Goal: Information Seeking & Learning: Learn about a topic

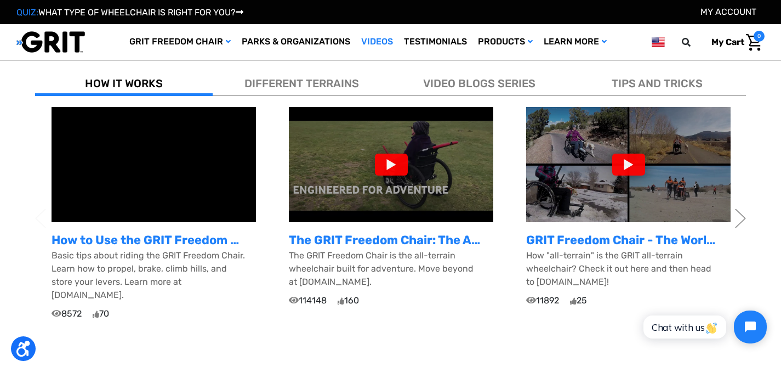
click at [297, 87] on span "DIFFERENT TERRAINS" at bounding box center [301, 83] width 115 height 13
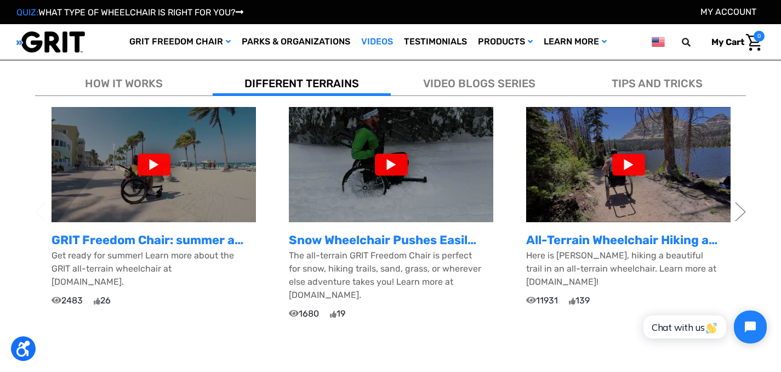
click at [156, 169] on div at bounding box center [154, 164] width 33 height 22
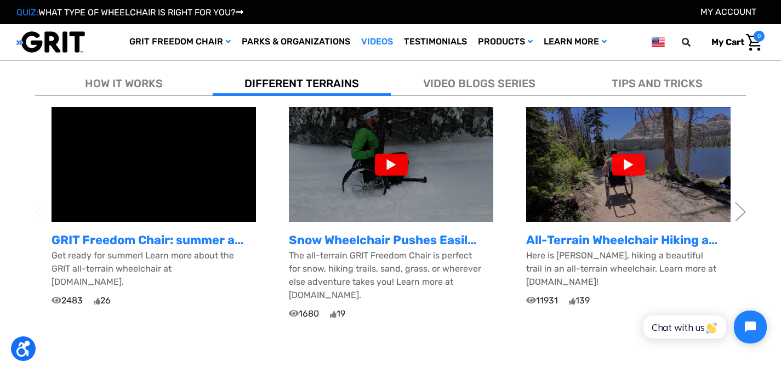
click at [392, 166] on div at bounding box center [391, 164] width 33 height 22
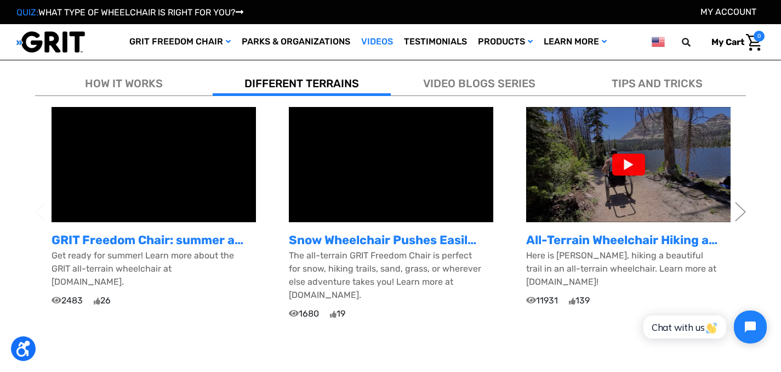
click at [616, 173] on div at bounding box center [628, 164] width 33 height 22
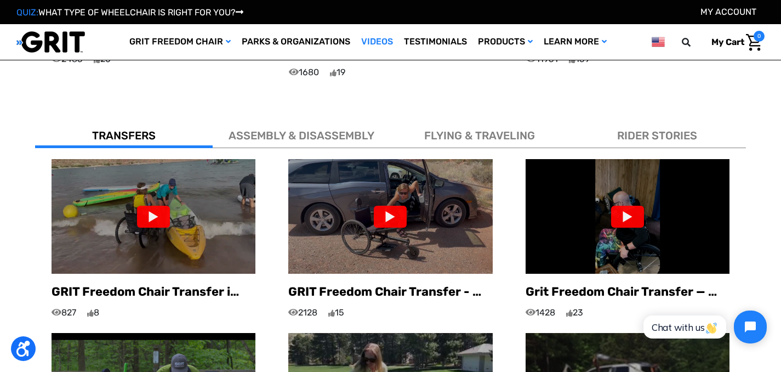
scroll to position [591, 0]
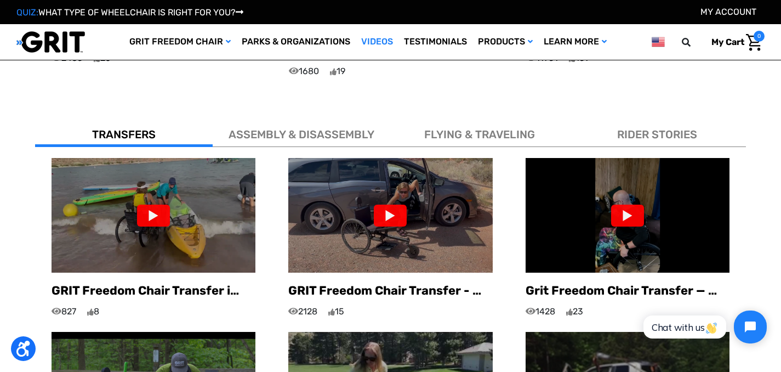
click at [150, 204] on div at bounding box center [153, 215] width 33 height 22
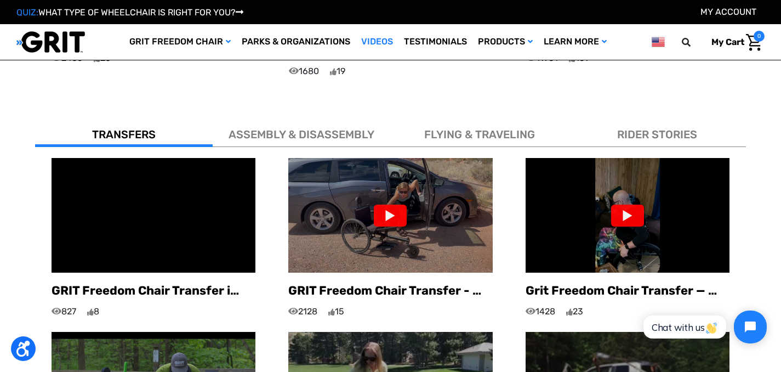
click at [393, 204] on div at bounding box center [390, 215] width 33 height 22
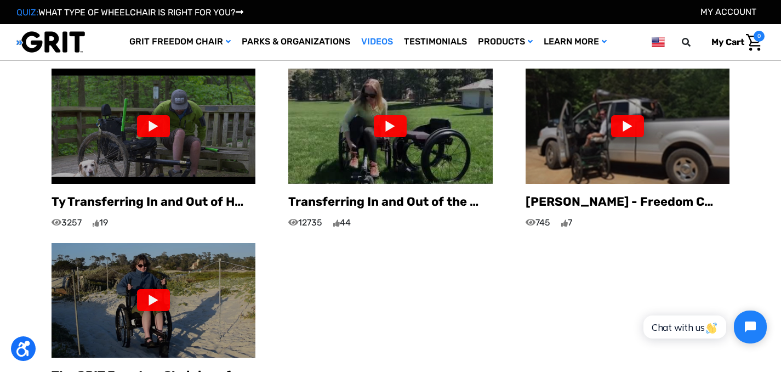
scroll to position [874, 0]
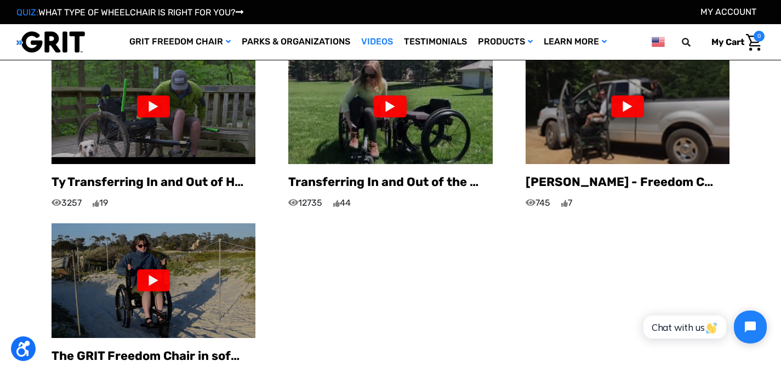
click at [163, 271] on div at bounding box center [153, 280] width 33 height 22
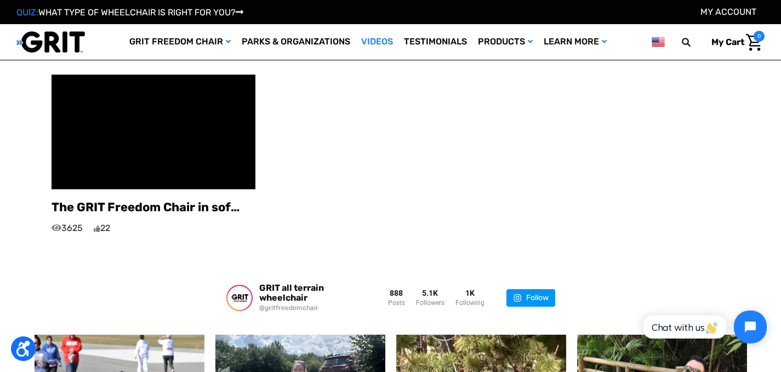
scroll to position [976, 0]
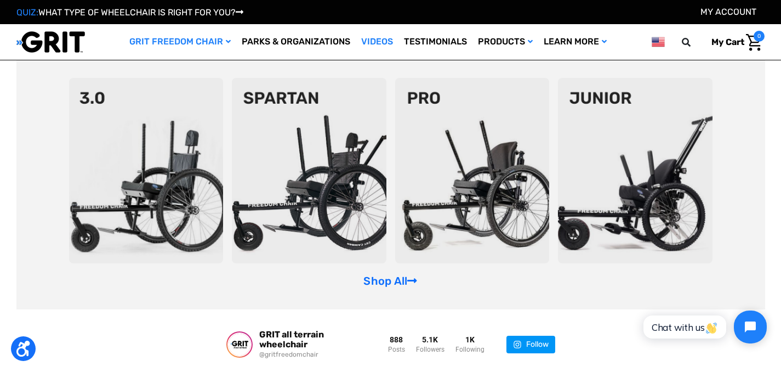
click at [212, 42] on link "GRIT Freedom Chair" at bounding box center [180, 42] width 112 height 36
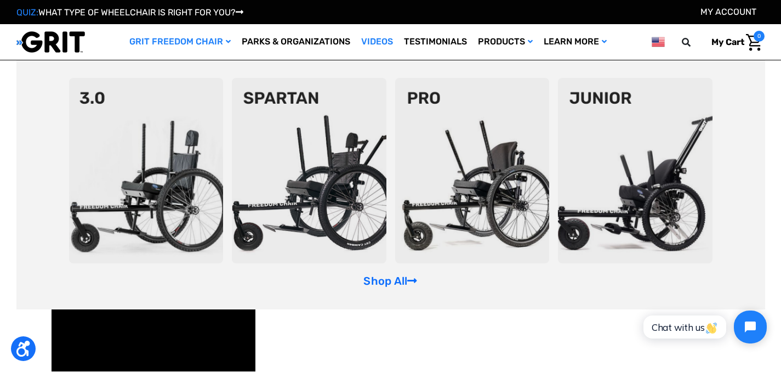
scroll to position [792, 0]
click at [372, 280] on link "Shop All" at bounding box center [390, 280] width 54 height 13
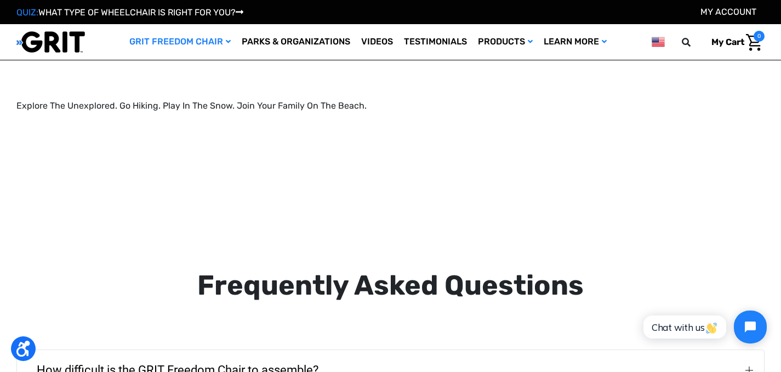
scroll to position [1671, 0]
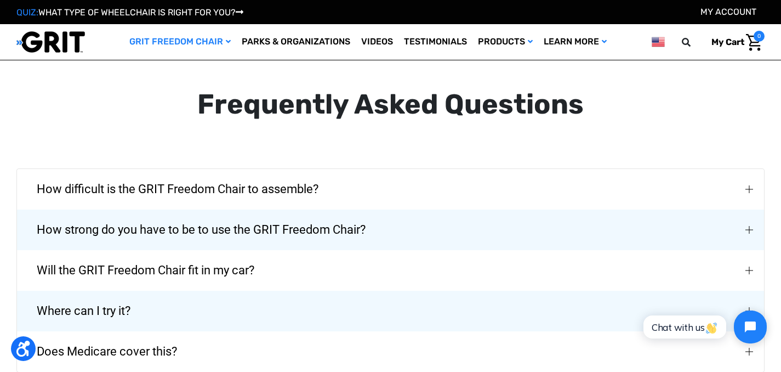
click at [753, 225] on div "How strong do you have to be to use the GRIT Freedom Chair?" at bounding box center [751, 229] width 9 height 9
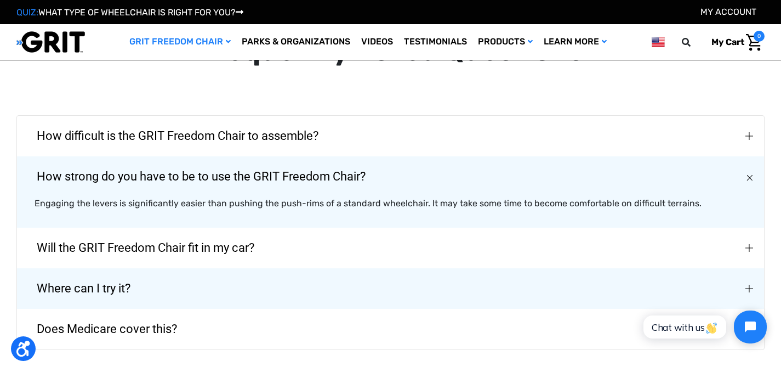
scroll to position [1724, 0]
click at [751, 244] on img "Will the GRIT Freedom Chair fit in my car?" at bounding box center [750, 248] width 8 height 8
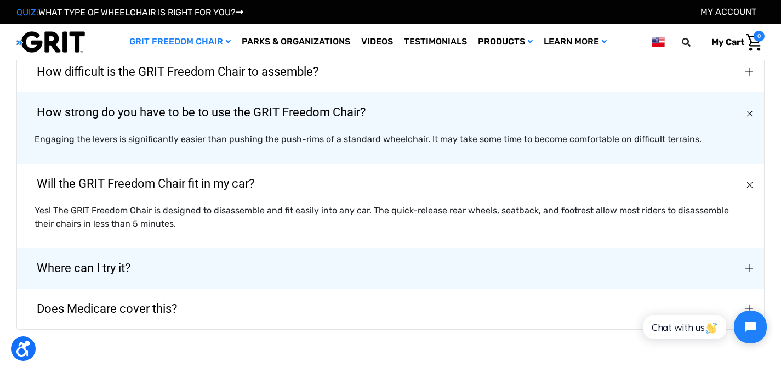
scroll to position [1790, 0]
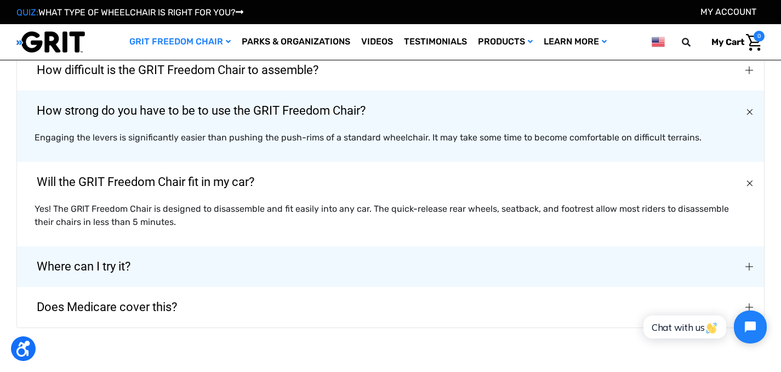
click at [747, 263] on img "Where can I try it?" at bounding box center [750, 267] width 8 height 8
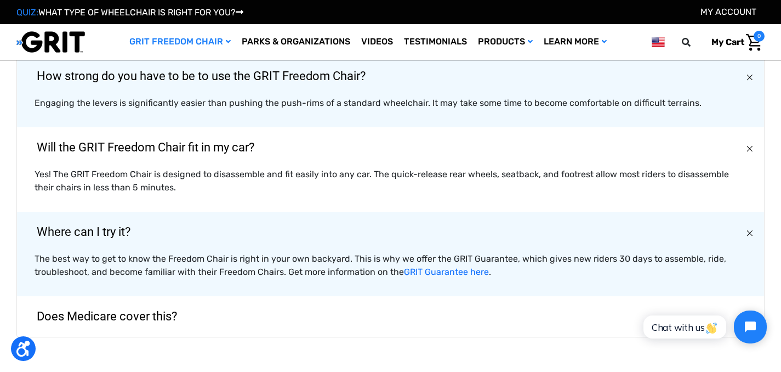
scroll to position [1841, 0]
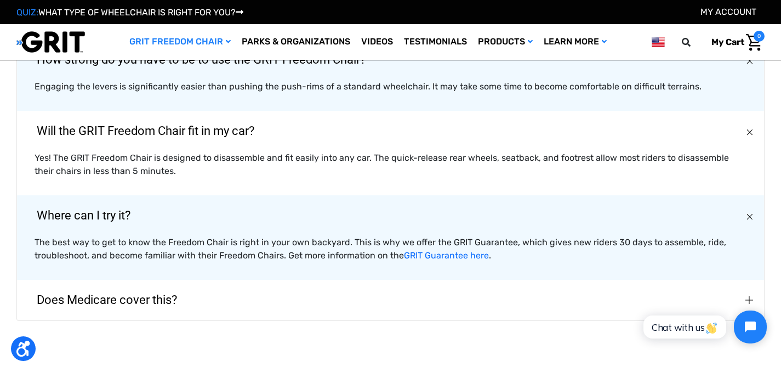
click at [749, 296] on img "Does Medicare cover this?" at bounding box center [750, 300] width 8 height 8
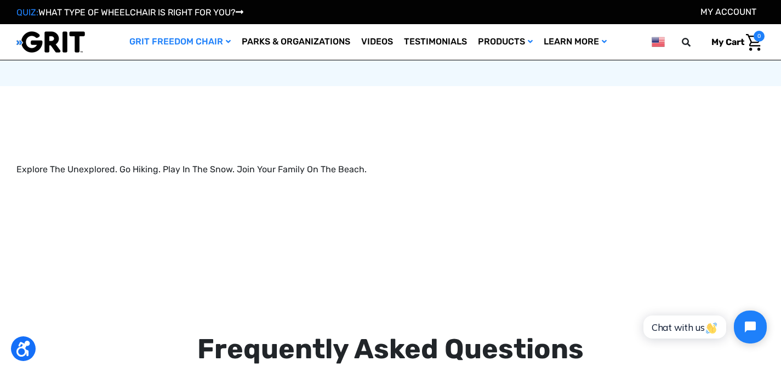
scroll to position [1413, 0]
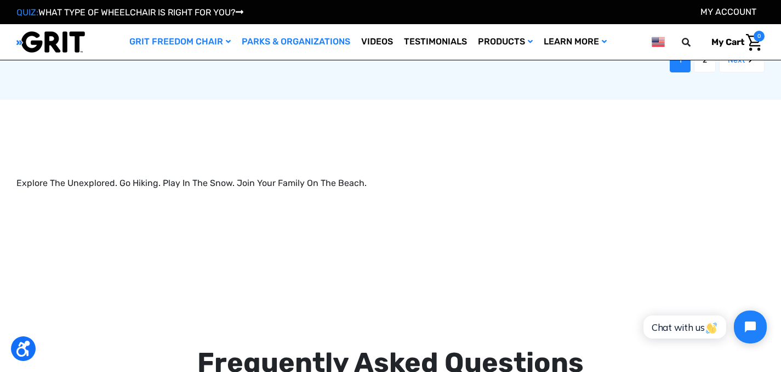
click at [300, 42] on link "Parks & Organizations" at bounding box center [296, 42] width 120 height 36
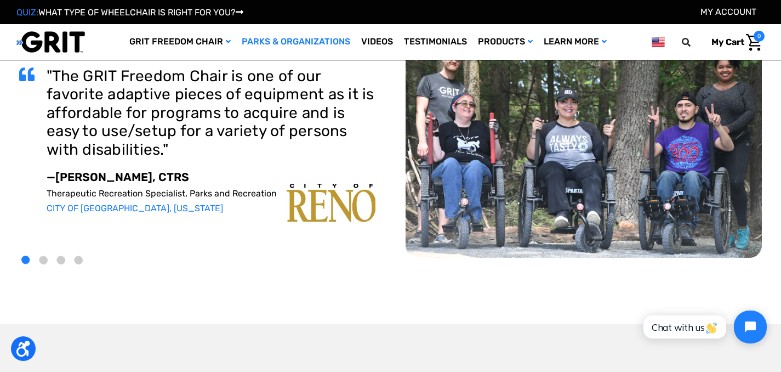
scroll to position [111, 0]
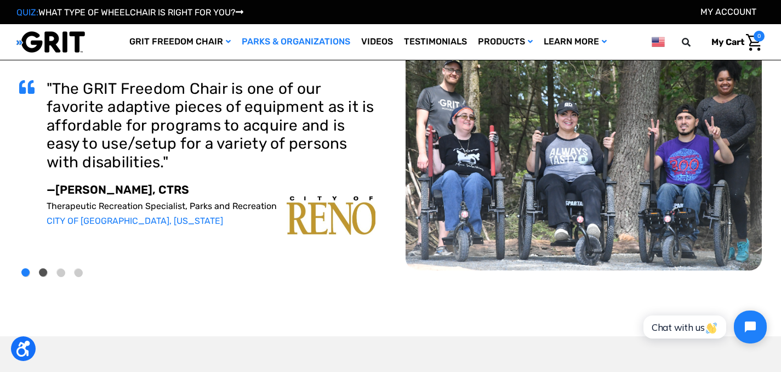
click at [45, 274] on button "2" at bounding box center [43, 273] width 8 height 8
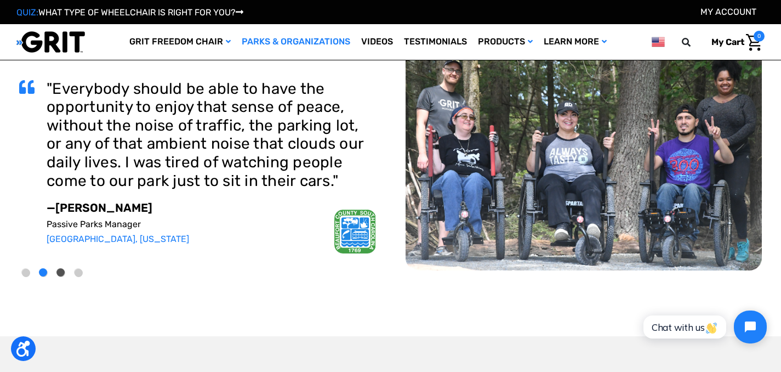
click at [57, 272] on button "3" at bounding box center [61, 273] width 8 height 8
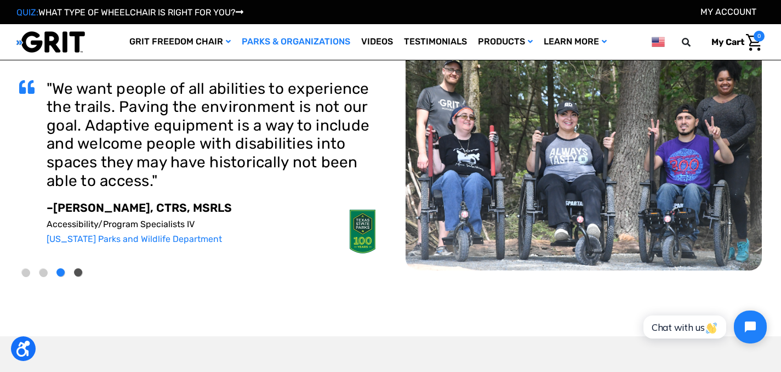
click at [78, 270] on button "4" at bounding box center [79, 273] width 8 height 8
